Goal: Information Seeking & Learning: Learn about a topic

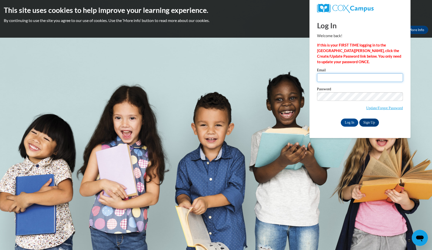
type input "isabella.perezzz7@gmail.com"
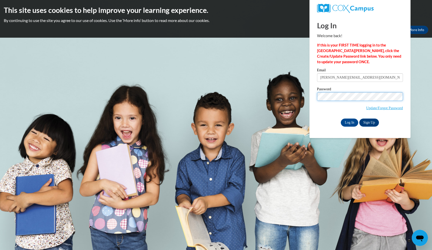
click at [349, 121] on input "Log In" at bounding box center [350, 122] width 18 height 8
click at [351, 122] on input "Log In" at bounding box center [350, 122] width 18 height 8
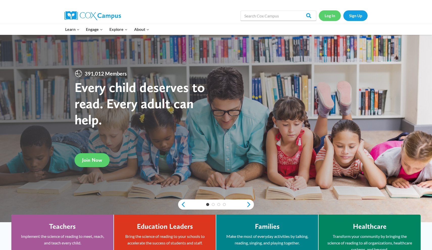
click at [325, 12] on link "Log In" at bounding box center [330, 15] width 22 height 10
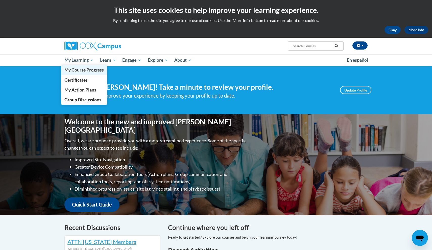
click at [84, 68] on span "My Course Progress" at bounding box center [83, 69] width 39 height 5
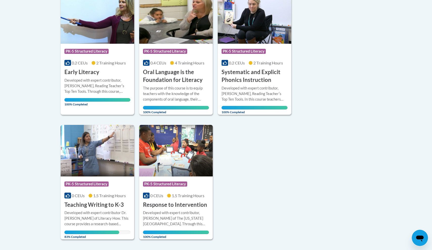
scroll to position [137, 0]
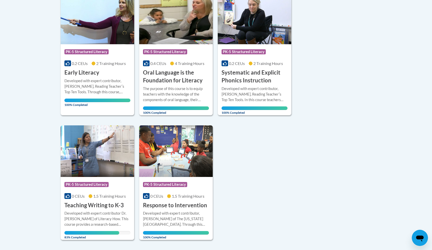
click at [234, 142] on div "Course Category: PK-5 Structured Literacy 0.2 CEUs 2 Training Hours COURSE Earl…" at bounding box center [176, 116] width 231 height 247
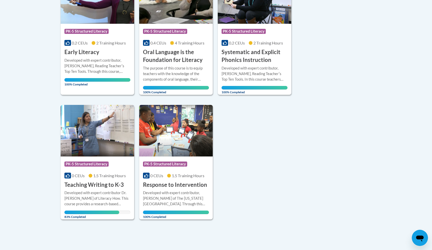
scroll to position [159, 0]
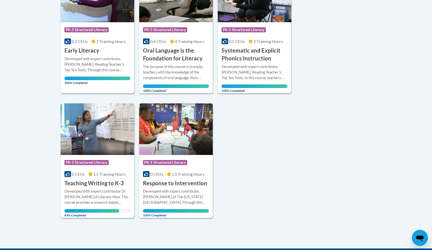
click at [90, 192] on div "Developed with expert contributor Dr. [PERSON_NAME] of Literacy How. This cours…" at bounding box center [97, 196] width 66 height 17
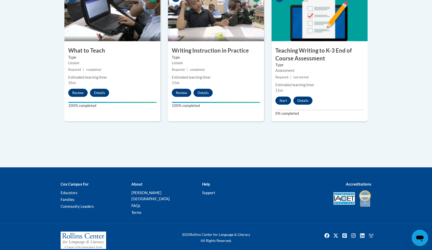
scroll to position [318, 0]
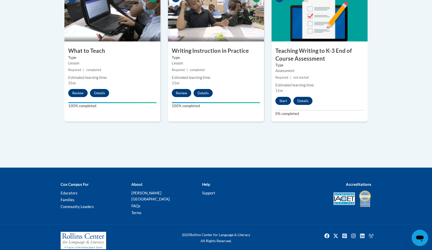
click at [281, 103] on button "Start" at bounding box center [283, 101] width 16 height 8
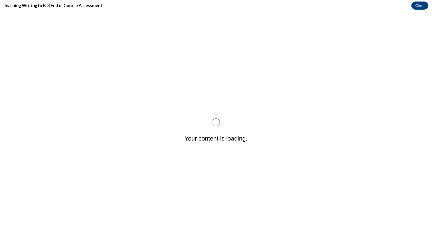
scroll to position [0, 0]
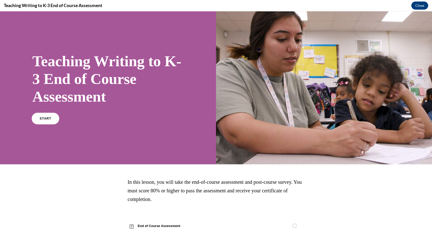
click at [41, 121] on link "START" at bounding box center [46, 119] width 28 height 12
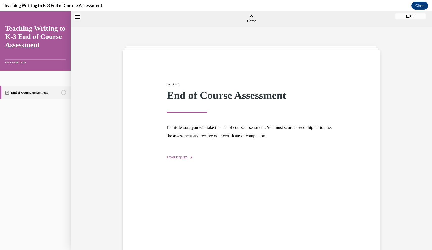
scroll to position [16, 0]
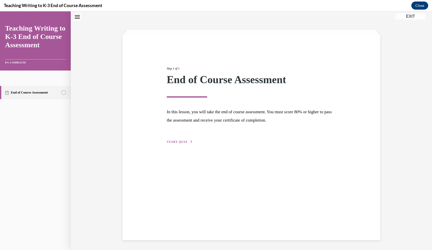
click at [183, 133] on div "Step 1 of 1 End of Course Assessment In this lesson, you will take the end of c…" at bounding box center [251, 100] width 177 height 90
click at [181, 142] on span "START QUIZ" at bounding box center [177, 142] width 21 height 4
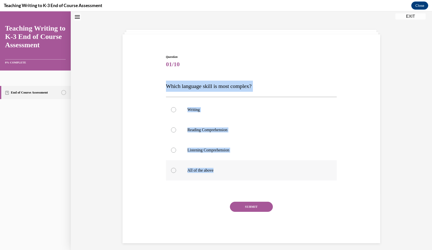
drag, startPoint x: 163, startPoint y: 82, endPoint x: 236, endPoint y: 176, distance: 118.8
click at [236, 176] on div "Question 01/10 Which language skill is most complex? Writing Reading Comprehens…" at bounding box center [251, 140] width 260 height 203
copy div "Which language skill is most complex? Writing Reading Comprehension Listening C…"
click at [197, 165] on label "All of the above" at bounding box center [251, 170] width 171 height 20
click at [176, 168] on input "All of the above" at bounding box center [173, 170] width 5 height 5
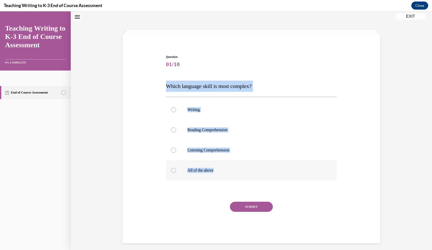
radio input "true"
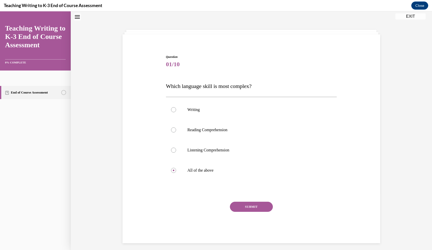
click at [240, 206] on button "SUBMIT" at bounding box center [251, 206] width 43 height 10
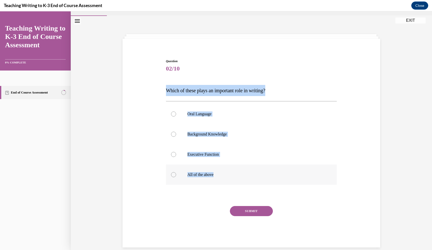
drag, startPoint x: 162, startPoint y: 89, endPoint x: 225, endPoint y: 175, distance: 107.2
click at [225, 176] on div "Question 02/10 Which of these plays an important role in writing? Oral Language…" at bounding box center [251, 145] width 260 height 203
copy div "Which of these plays an important role in writing? Oral Language Background Kno…"
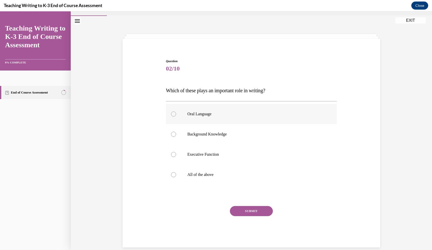
click at [223, 118] on label "Oral Language" at bounding box center [251, 114] width 171 height 20
click at [176, 116] on input "Oral Language" at bounding box center [173, 113] width 5 height 5
radio input "true"
click at [245, 209] on button "SUBMIT" at bounding box center [251, 211] width 43 height 10
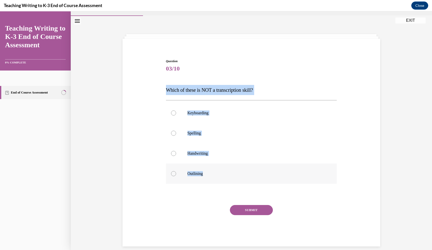
drag, startPoint x: 165, startPoint y: 90, endPoint x: 203, endPoint y: 177, distance: 94.8
click at [203, 177] on div "Question 03/10 Which of these is NOT a transcription skill? Keyboarding Spellin…" at bounding box center [251, 148] width 173 height 195
copy div "Which of these is NOT a transcription skill? Keyboarding Spelling Handwriting O…"
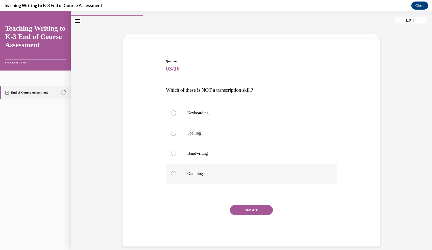
click at [188, 173] on p "Outlining" at bounding box center [255, 173] width 137 height 5
click at [176, 173] on input "Outlining" at bounding box center [173, 173] width 5 height 5
radio input "true"
click at [255, 208] on button "SUBMIT" at bounding box center [251, 210] width 43 height 10
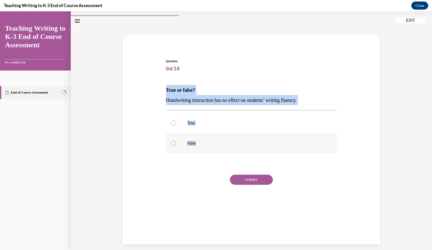
drag, startPoint x: 162, startPoint y: 86, endPoint x: 205, endPoint y: 147, distance: 74.0
click at [205, 147] on div "Question 04/10 True or false? Handwriting instruction has no effect on students…" at bounding box center [251, 130] width 260 height 172
copy div "True or false? Handwriting instruction has no effect on students’ writing fluen…"
click at [179, 142] on label "False" at bounding box center [251, 143] width 171 height 20
click at [176, 142] on input "False" at bounding box center [173, 143] width 5 height 5
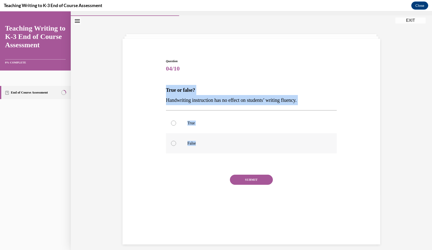
radio input "true"
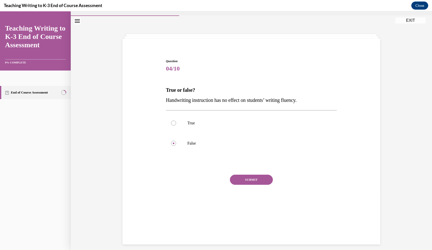
click at [244, 177] on button "SUBMIT" at bounding box center [251, 179] width 43 height 10
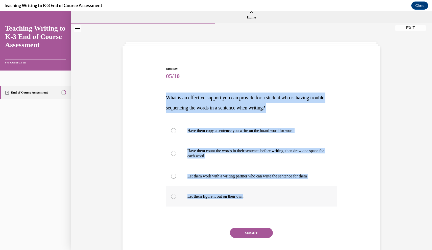
drag, startPoint x: 155, startPoint y: 94, endPoint x: 256, endPoint y: 205, distance: 149.9
click at [256, 205] on div "Question 05/10 What is an effective support you can provide for a student who i…" at bounding box center [251, 160] width 260 height 218
copy div "What is an effective support you can provide for a student who is having troubl…"
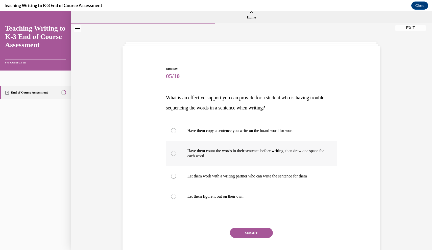
click at [203, 155] on p "Have them count the words in their sentence before writing, then draw one space…" at bounding box center [255, 153] width 137 height 10
click at [176, 155] on input "Have them count the words in their sentence before writing, then draw one space…" at bounding box center [173, 153] width 5 height 5
radio input "true"
click at [244, 235] on button "SUBMIT" at bounding box center [251, 232] width 43 height 10
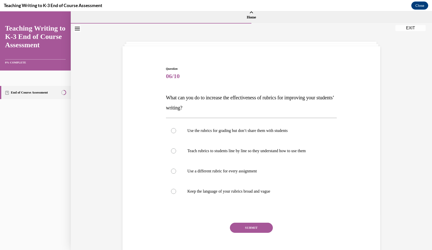
scroll to position [5, 0]
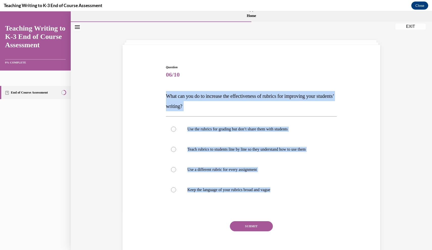
drag, startPoint x: 167, startPoint y: 95, endPoint x: 290, endPoint y: 207, distance: 166.6
click at [290, 208] on div "Question 06/10 What can you do to increase the effectiveness of rubrics for imp…" at bounding box center [251, 163] width 171 height 197
copy div "What can you do to increase the effectiveness of rubrics for improving your stu…"
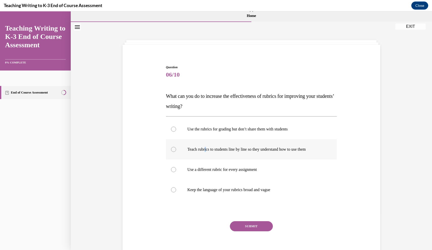
click at [207, 150] on p "Teach rubrics to students line by line so they understand how to use them" at bounding box center [255, 149] width 137 height 5
click at [176, 150] on input "Teach rubrics to students line by line so they understand how to use them" at bounding box center [173, 149] width 5 height 5
radio input "true"
click at [241, 225] on button "SUBMIT" at bounding box center [251, 226] width 43 height 10
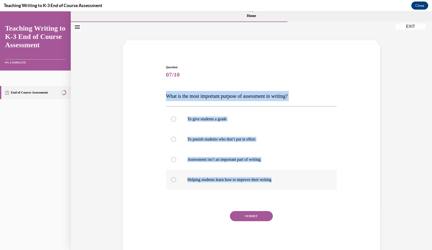
drag, startPoint x: 157, startPoint y: 96, endPoint x: 279, endPoint y: 181, distance: 149.0
click at [280, 181] on div "Question 07/10 What is the most important purpose of assessment in writing? To …" at bounding box center [251, 151] width 260 height 202
copy div "What is the most important purpose of assessment in writing? To give students a…"
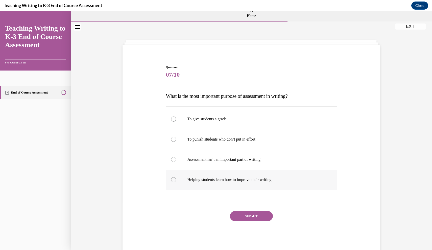
click at [185, 179] on label "Helping students learn how to improve their writing" at bounding box center [251, 179] width 171 height 20
click at [176, 179] on input "Helping students learn how to improve their writing" at bounding box center [173, 179] width 5 height 5
radio input "true"
click at [244, 216] on button "SUBMIT" at bounding box center [251, 216] width 43 height 10
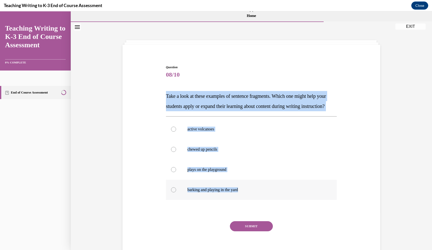
drag, startPoint x: 163, startPoint y: 92, endPoint x: 257, endPoint y: 208, distance: 149.0
click at [257, 208] on div "Question 08/10 Take a look at these examples of sentence fragments. Which one m…" at bounding box center [251, 156] width 260 height 213
copy div "Take a look at these examples of sentence fragments. Which one might help your …"
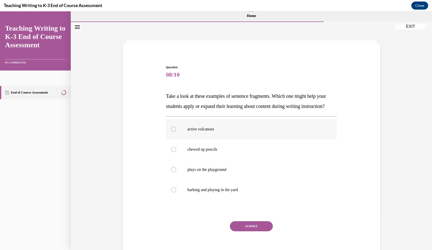
click at [195, 139] on label "active volcanoes" at bounding box center [251, 129] width 171 height 20
click at [176, 132] on input "active volcanoes" at bounding box center [173, 128] width 5 height 5
radio input "true"
click at [250, 231] on button "SUBMIT" at bounding box center [251, 226] width 43 height 10
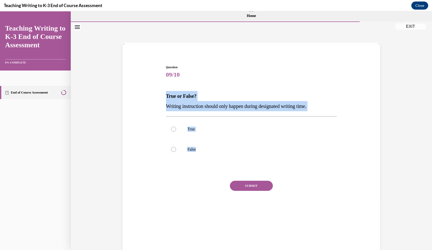
drag, startPoint x: 160, startPoint y: 96, endPoint x: 237, endPoint y: 161, distance: 100.1
click at [237, 162] on div "Question 09/10 True or False? Writing instruction should only happen during des…" at bounding box center [251, 136] width 260 height 172
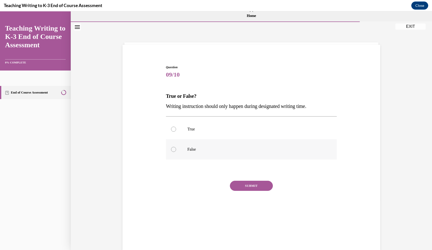
click at [233, 151] on p "False" at bounding box center [255, 149] width 137 height 5
click at [176, 151] on input "False" at bounding box center [173, 149] width 5 height 5
radio input "true"
click at [249, 191] on div "SUBMIT" at bounding box center [251, 193] width 171 height 25
click at [252, 181] on button "SUBMIT" at bounding box center [251, 186] width 43 height 10
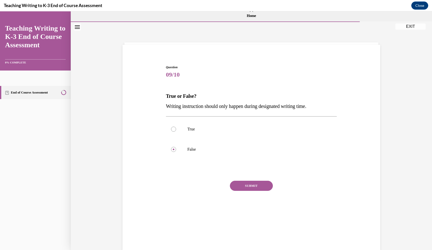
scroll to position [2, 0]
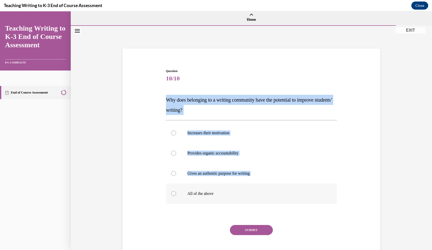
drag, startPoint x: 163, startPoint y: 95, endPoint x: 230, endPoint y: 188, distance: 114.1
click at [230, 188] on div "Question 10/10 Why does belonging to a writing community have the potential to …" at bounding box center [251, 160] width 260 height 213
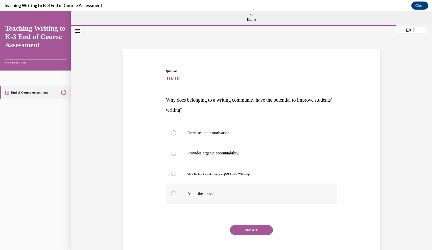
click at [231, 197] on label "All of the above" at bounding box center [251, 193] width 171 height 20
click at [176, 196] on input "All of the above" at bounding box center [173, 193] width 5 height 5
radio input "true"
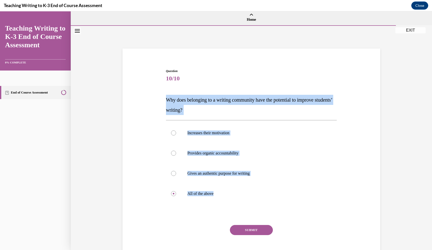
drag, startPoint x: 231, startPoint y: 197, endPoint x: 167, endPoint y: 98, distance: 117.9
click at [168, 99] on div "Question 10/10 Why does belonging to a writing community have the potential to …" at bounding box center [251, 167] width 171 height 197
click at [183, 206] on div "Question 10/10 Why does belonging to a writing community have the potential to …" at bounding box center [251, 167] width 171 height 197
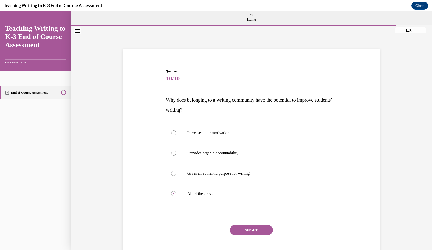
click at [238, 233] on button "SUBMIT" at bounding box center [251, 230] width 43 height 10
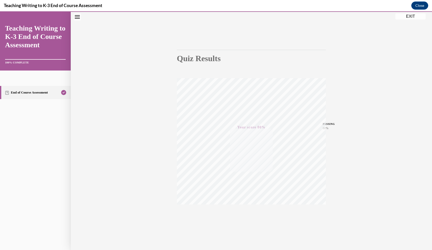
scroll to position [20, 0]
click at [413, 15] on button "EXIT" at bounding box center [410, 16] width 30 height 6
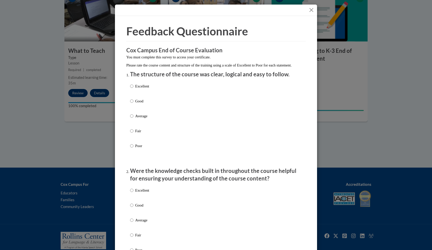
click at [309, 9] on button "Close" at bounding box center [311, 10] width 6 height 6
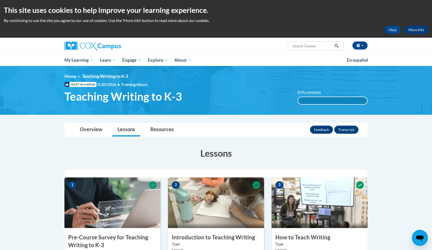
scroll to position [0, 0]
click at [399, 1] on div "This site uses cookies to help improve your learning experience. By continuing …" at bounding box center [216, 19] width 432 height 38
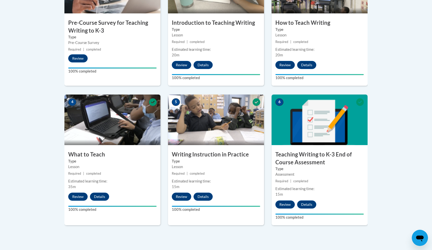
scroll to position [216, 0]
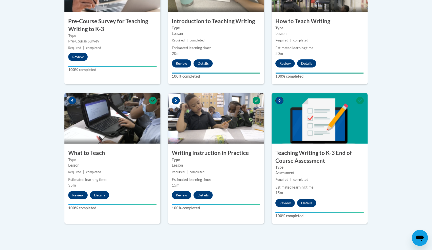
click at [288, 202] on button "Review" at bounding box center [284, 203] width 19 height 8
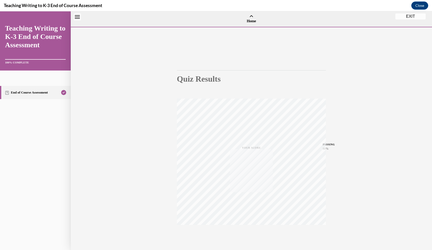
scroll to position [16, 0]
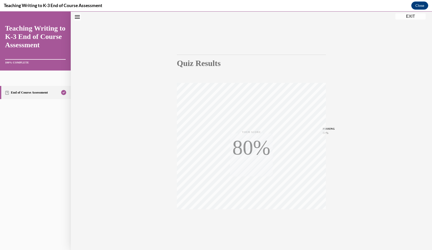
click at [414, 15] on button "EXIT" at bounding box center [410, 16] width 30 height 6
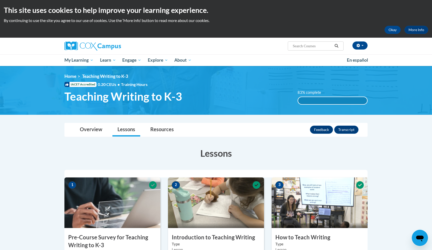
scroll to position [0, 0]
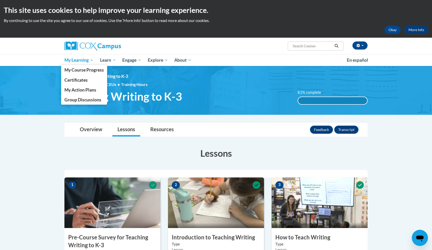
click at [82, 61] on span "My Learning" at bounding box center [78, 60] width 29 height 6
click at [75, 80] on span "Certificates" at bounding box center [75, 79] width 23 height 5
